Goal: Transaction & Acquisition: Purchase product/service

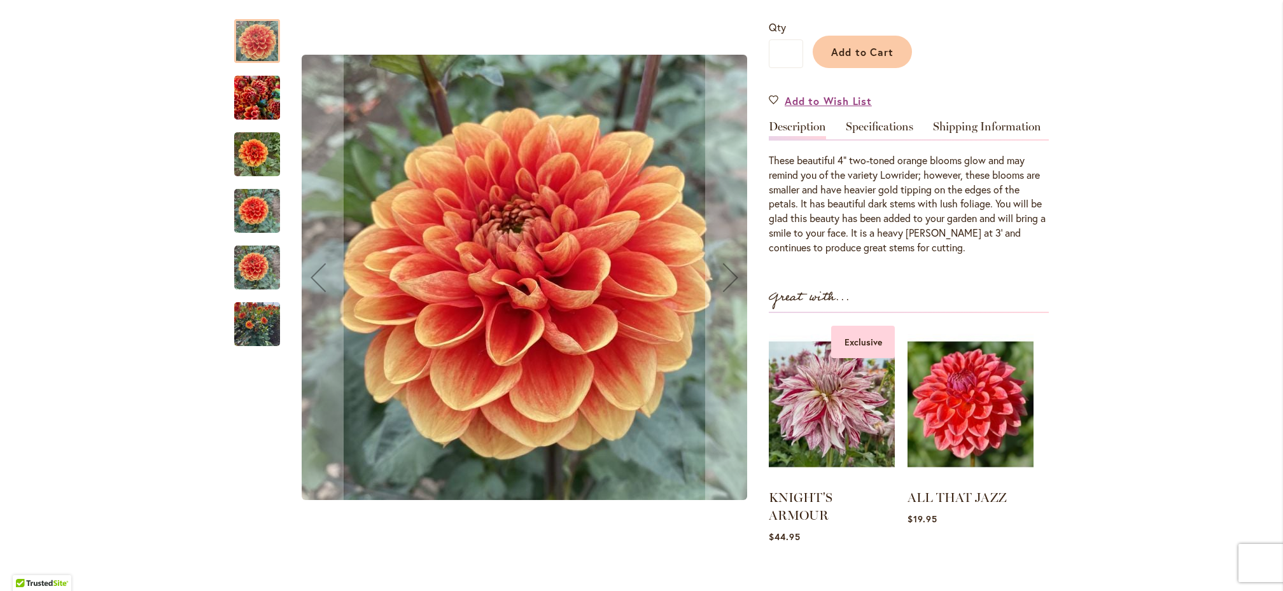
scroll to position [324, 0]
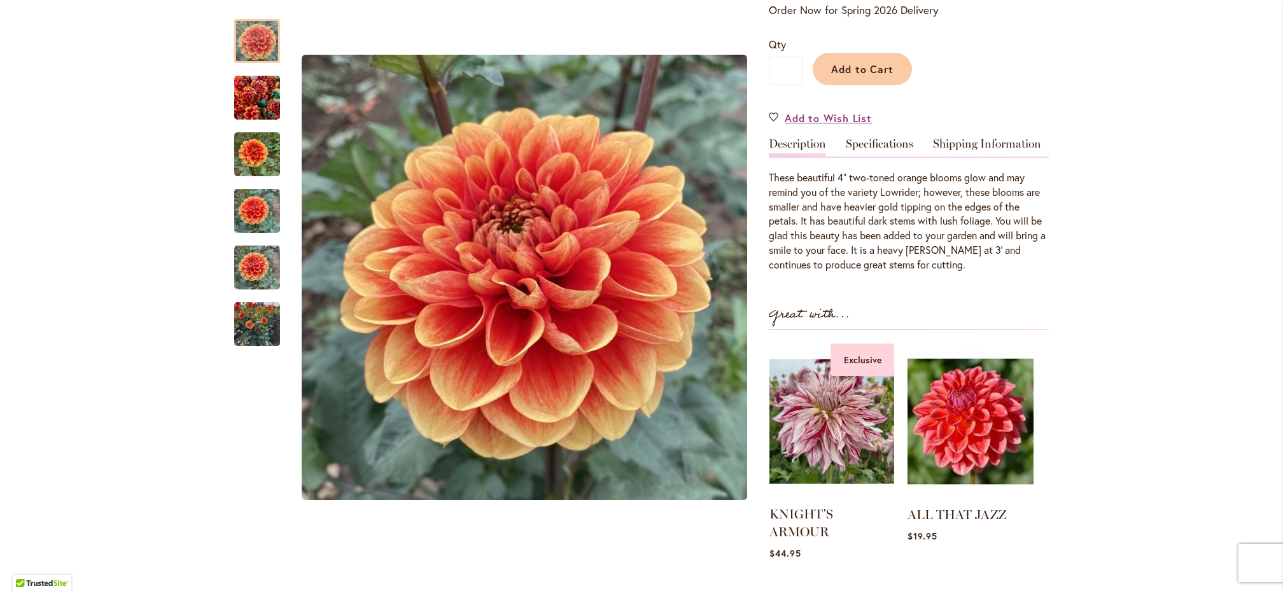
click at [819, 428] on img at bounding box center [831, 422] width 125 height 156
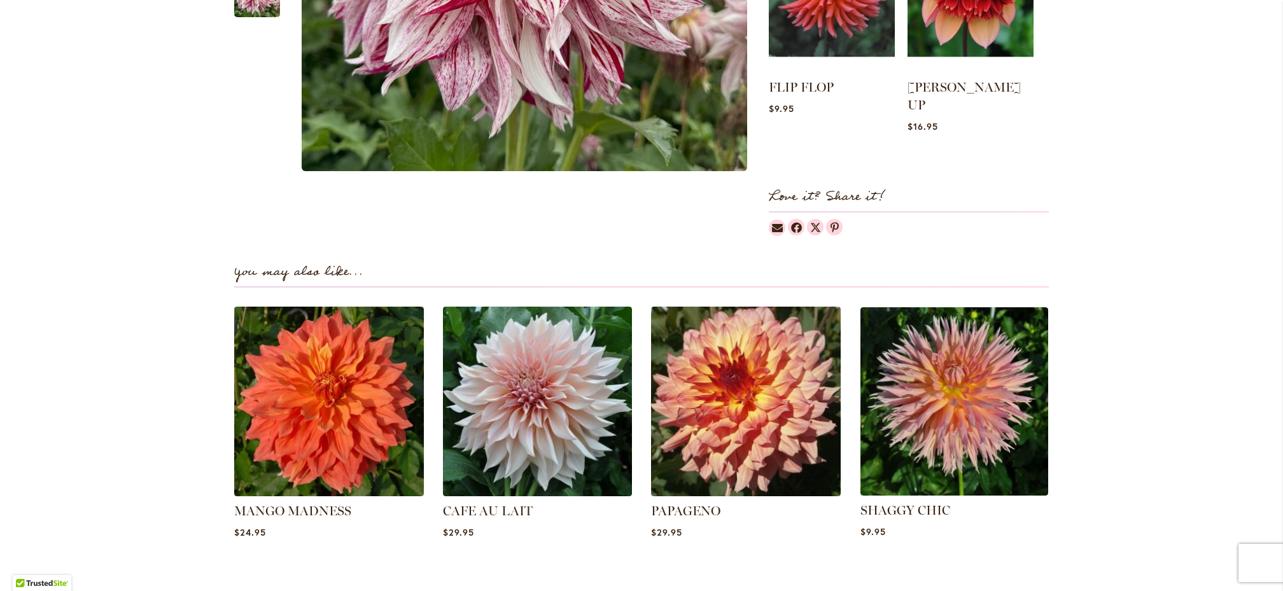
scroll to position [727, 0]
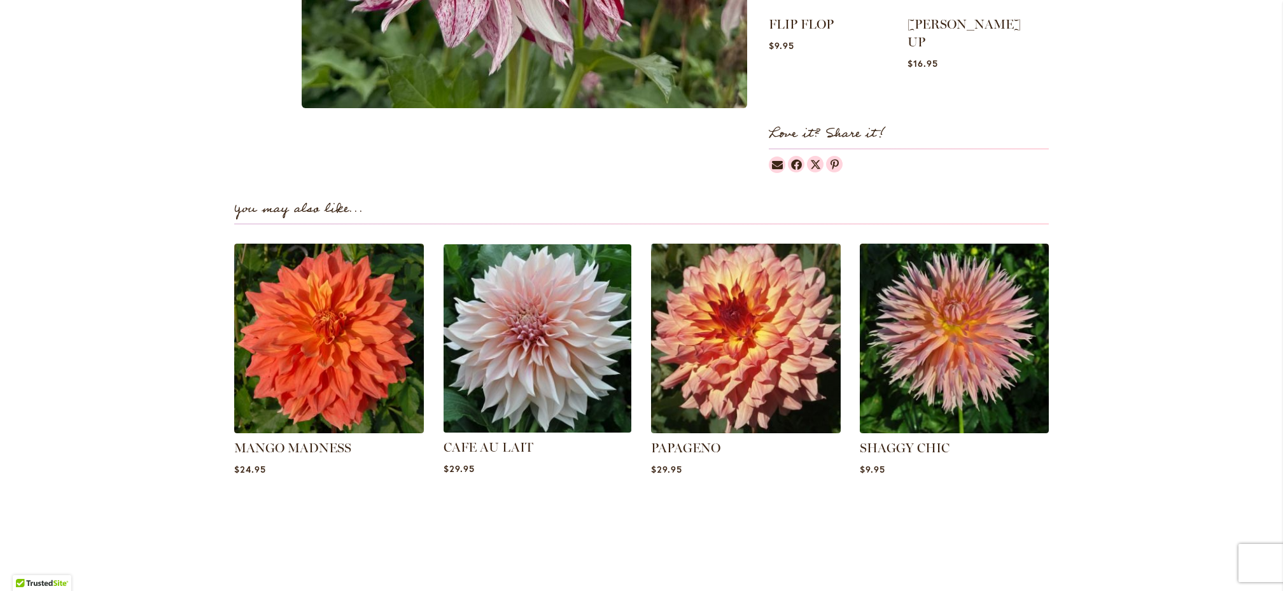
click at [525, 364] on img at bounding box center [536, 338] width 197 height 197
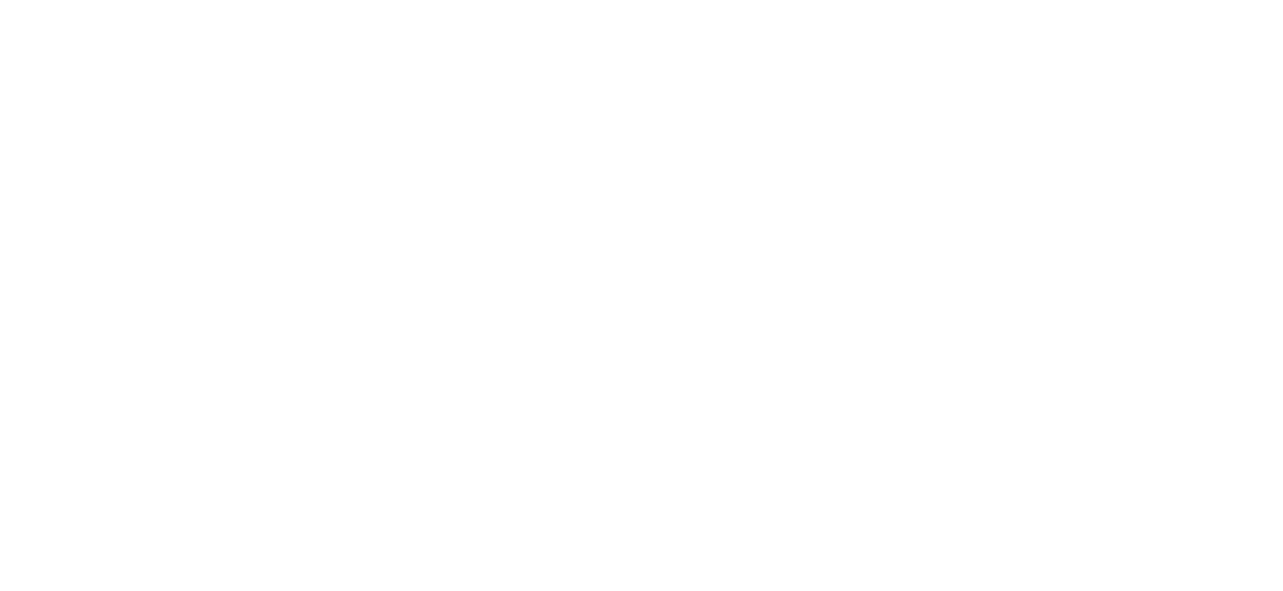
click at [528, 366] on body at bounding box center [641, 295] width 1283 height 591
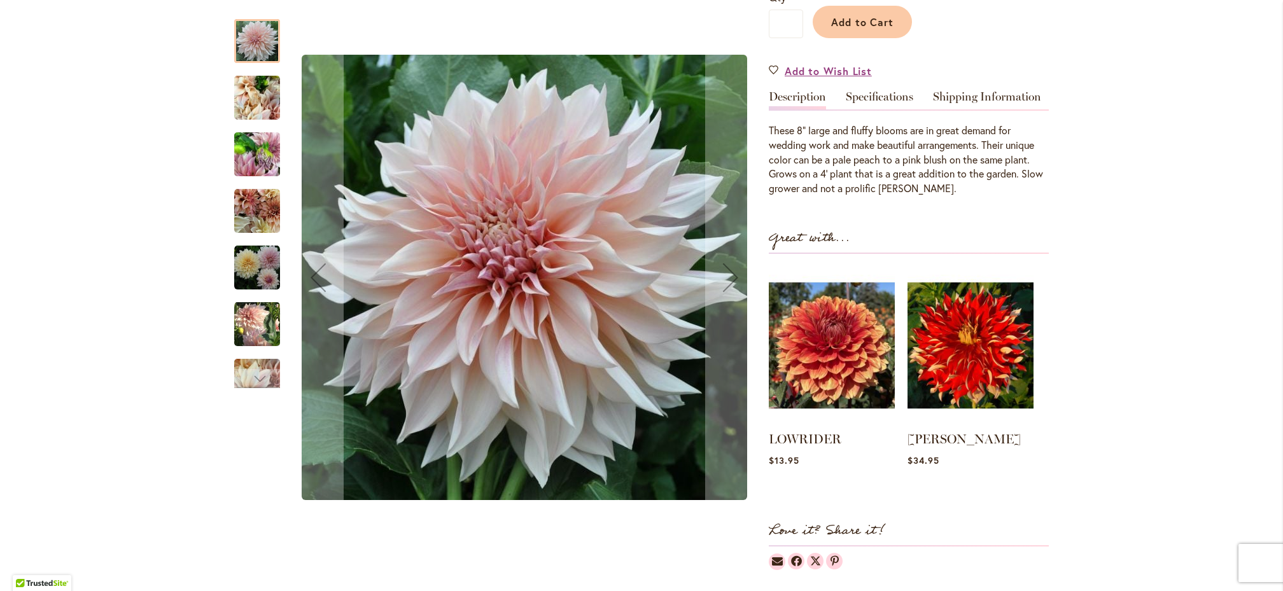
scroll to position [333, 0]
click at [261, 272] on img "Café Au Lait" at bounding box center [257, 268] width 46 height 46
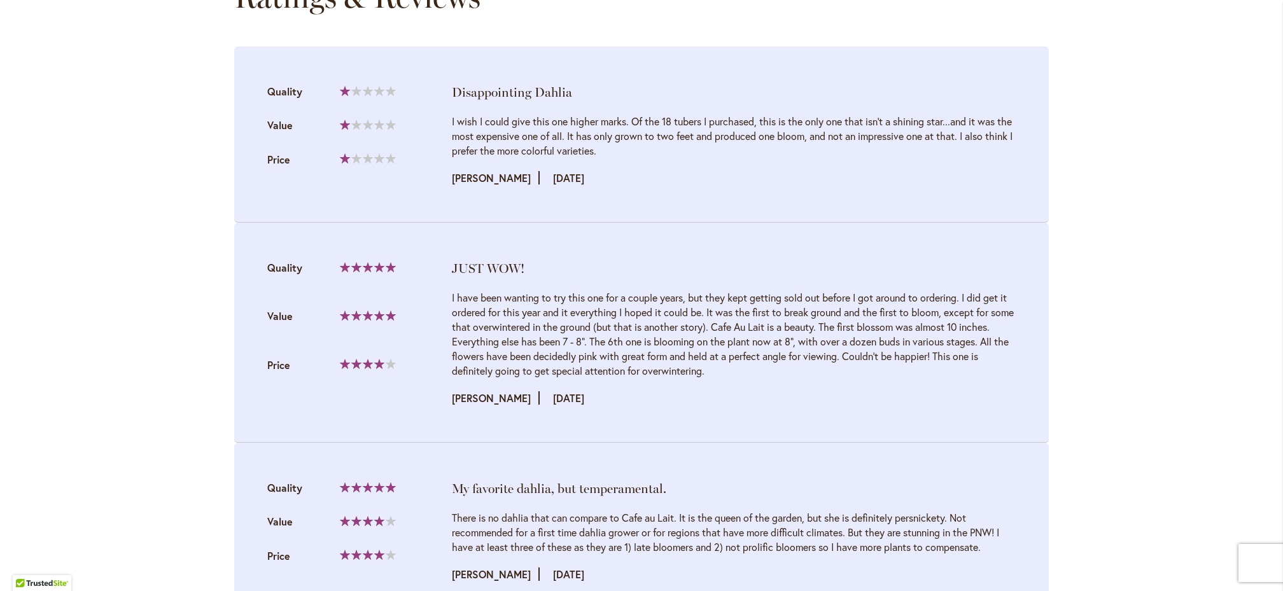
scroll to position [0, 0]
